Goal: Information Seeking & Learning: Learn about a topic

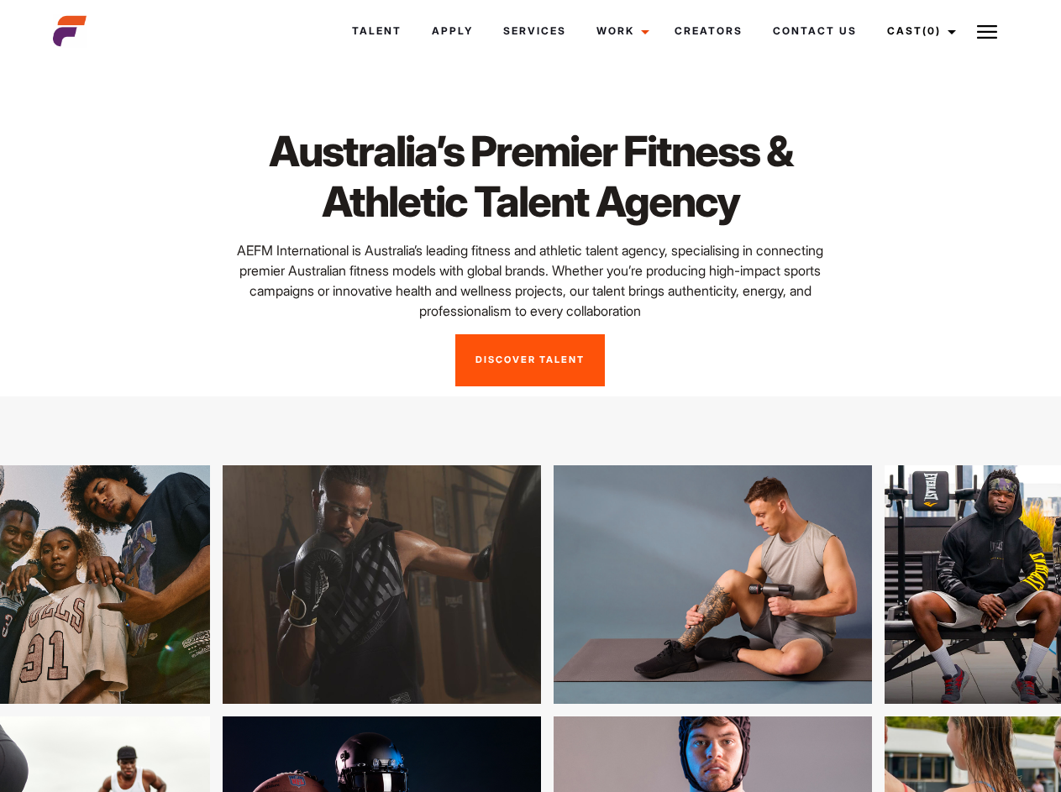
click at [916, 31] on link "Cast (0)" at bounding box center [919, 30] width 94 height 45
click at [987, 31] on img at bounding box center [987, 32] width 20 height 20
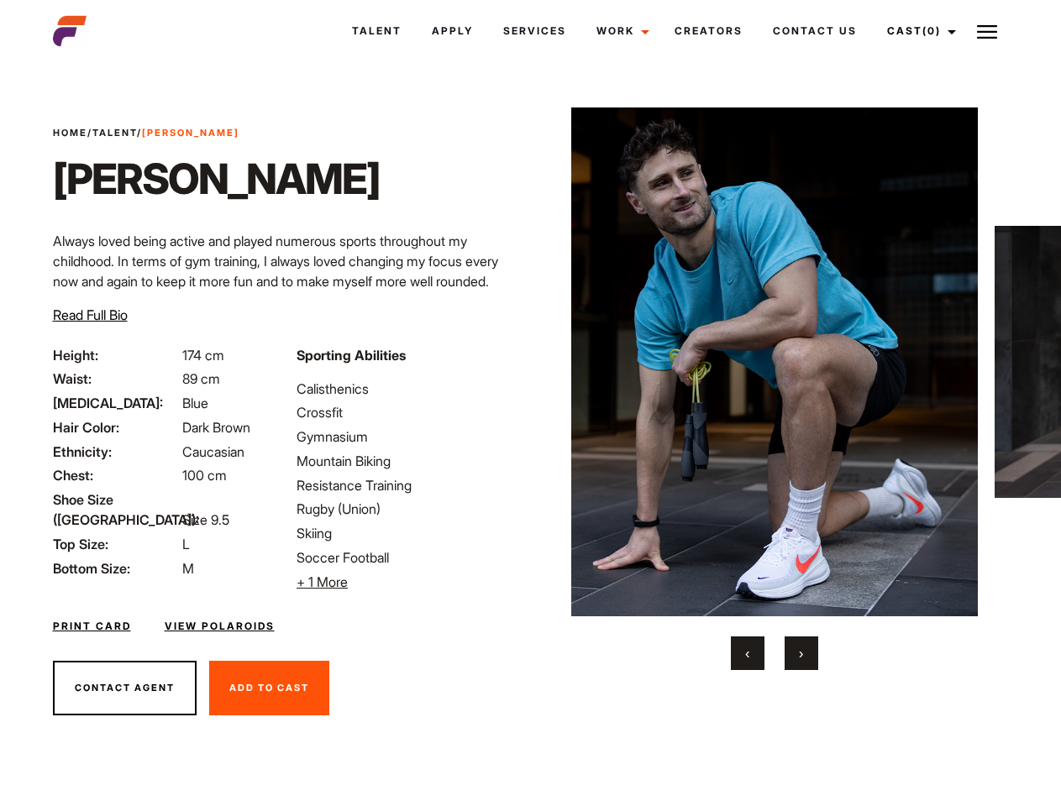
click at [916, 31] on link "Cast (0)" at bounding box center [919, 30] width 94 height 45
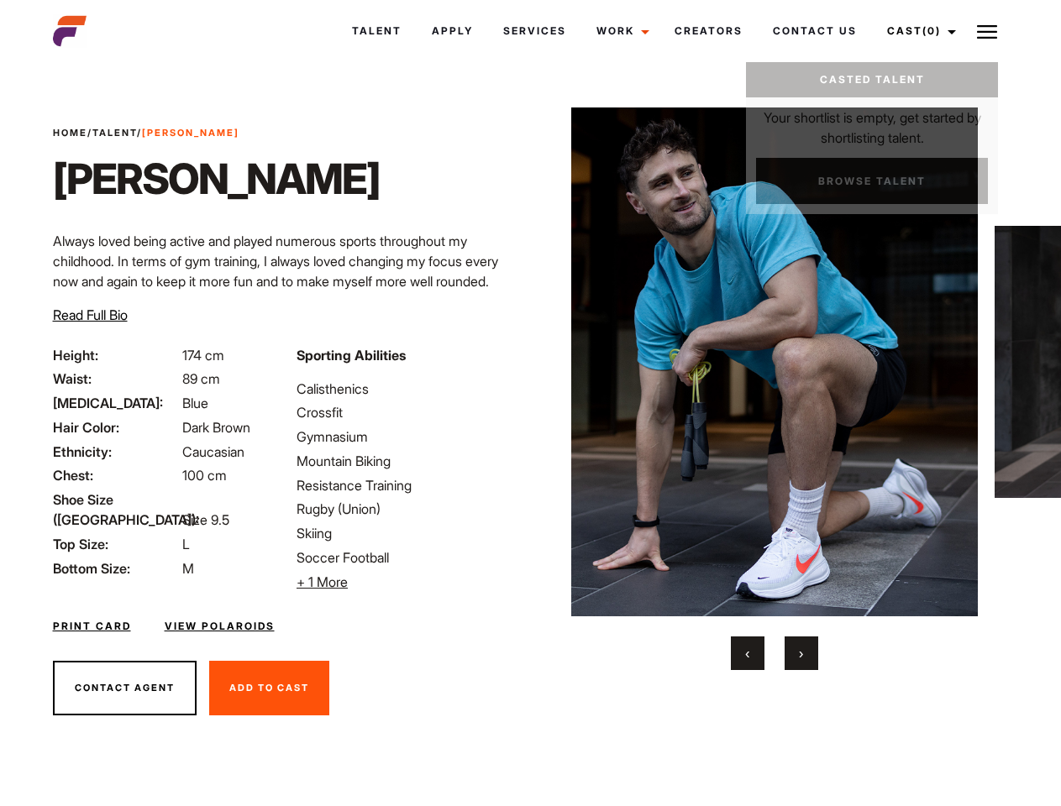
click at [987, 31] on img at bounding box center [987, 32] width 20 height 20
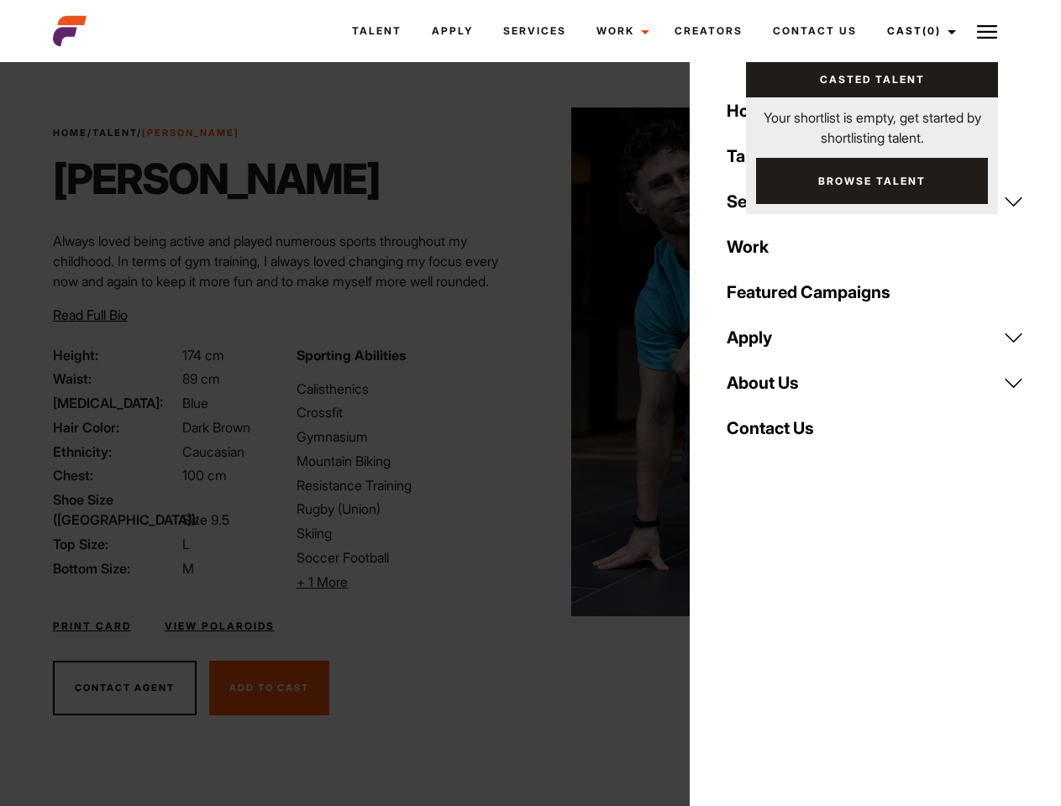
click at [408, 582] on li "+ 1 More Hide More" at bounding box center [407, 582] width 223 height 20
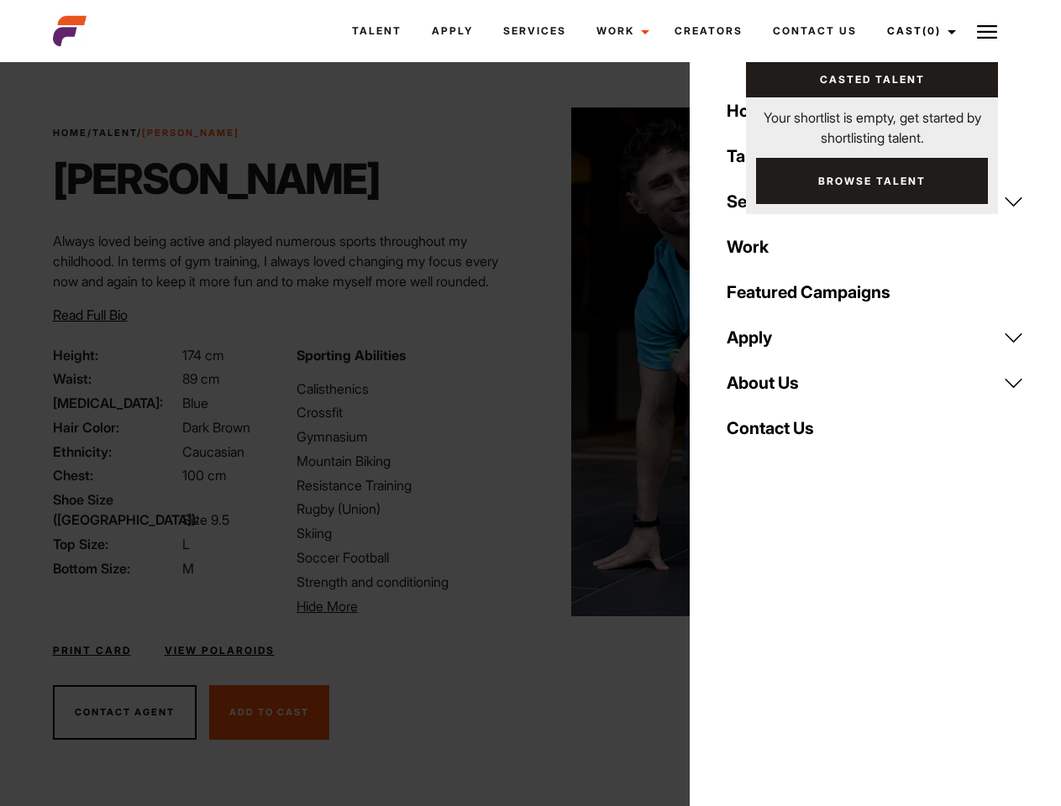
click at [774, 389] on img at bounding box center [774, 362] width 407 height 509
click at [530, 362] on div "Sporting Abilities Calisthenics Crossfit Gymnasium Mountain Biking Resistance T…" at bounding box center [408, 480] width 244 height 271
click at [747, 653] on button "‹" at bounding box center [748, 654] width 34 height 34
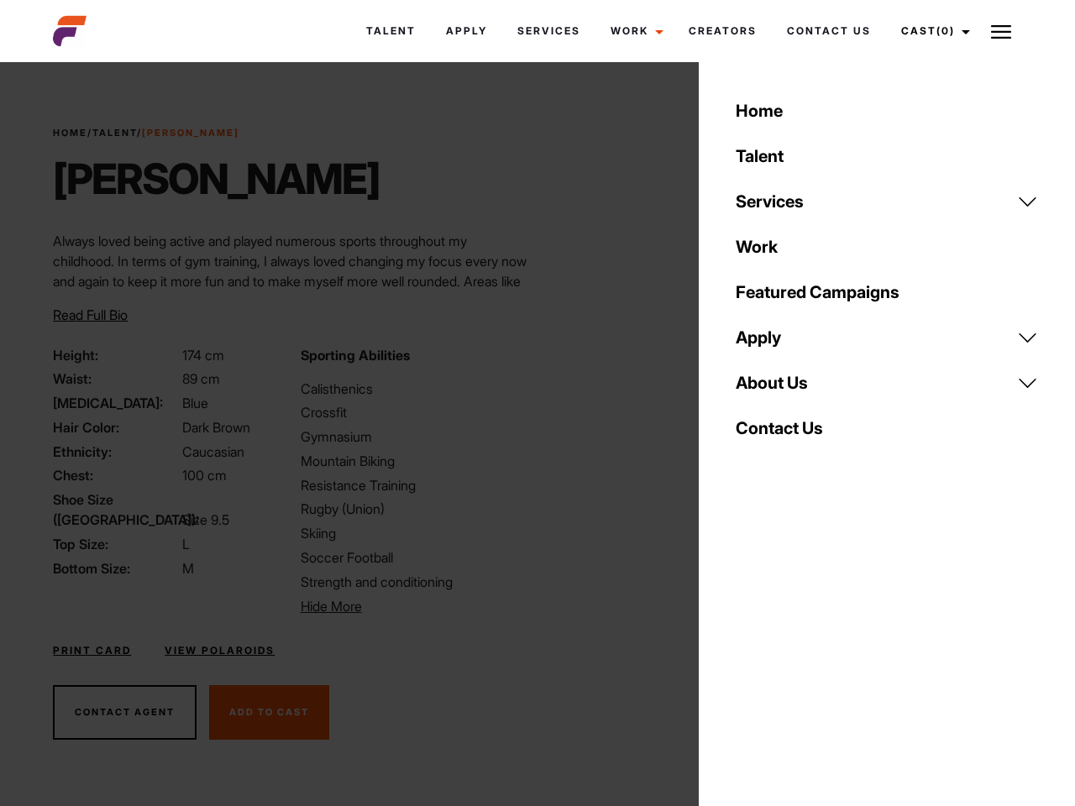
click at [801, 653] on button "›" at bounding box center [812, 654] width 34 height 34
